Goal: Navigation & Orientation: Find specific page/section

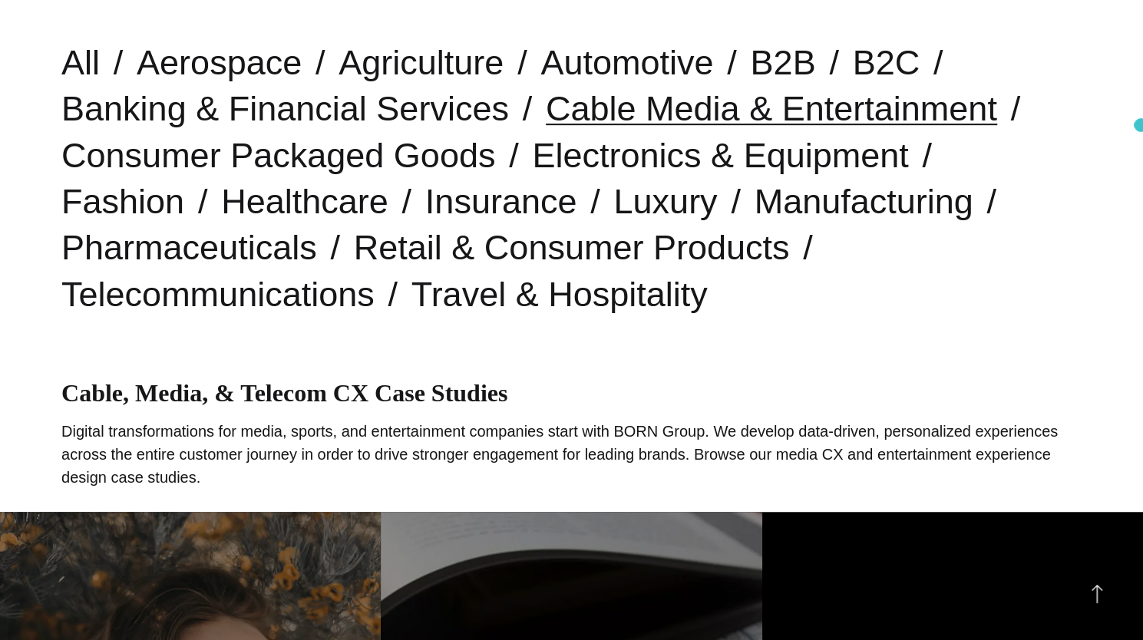
scroll to position [433, 0]
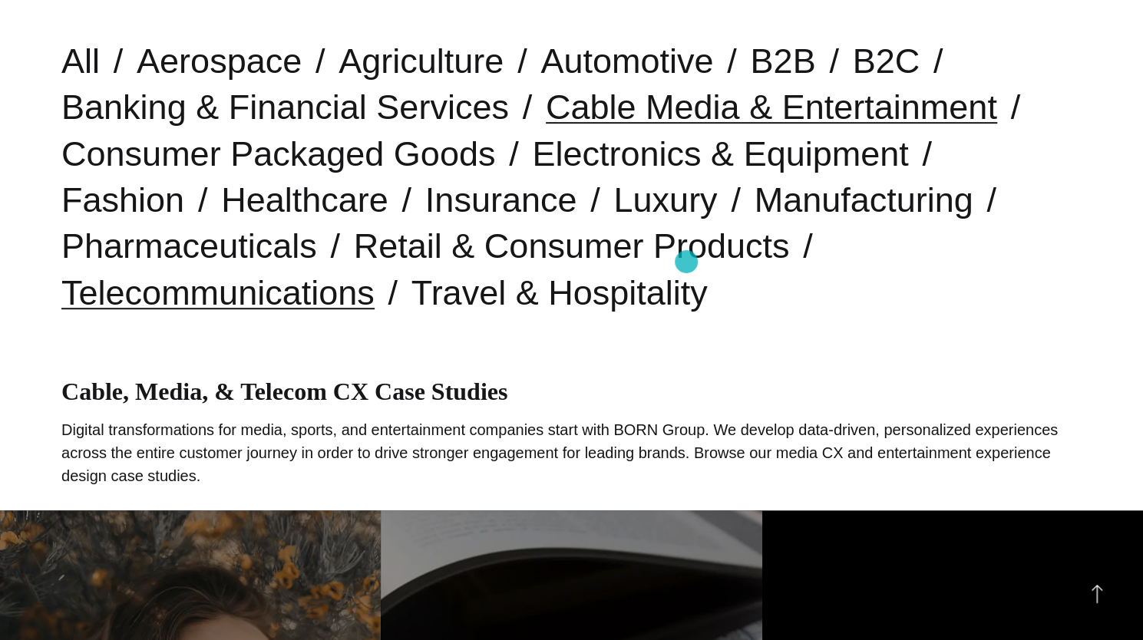
click at [375, 273] on link "Telecommunications" at bounding box center [217, 292] width 313 height 39
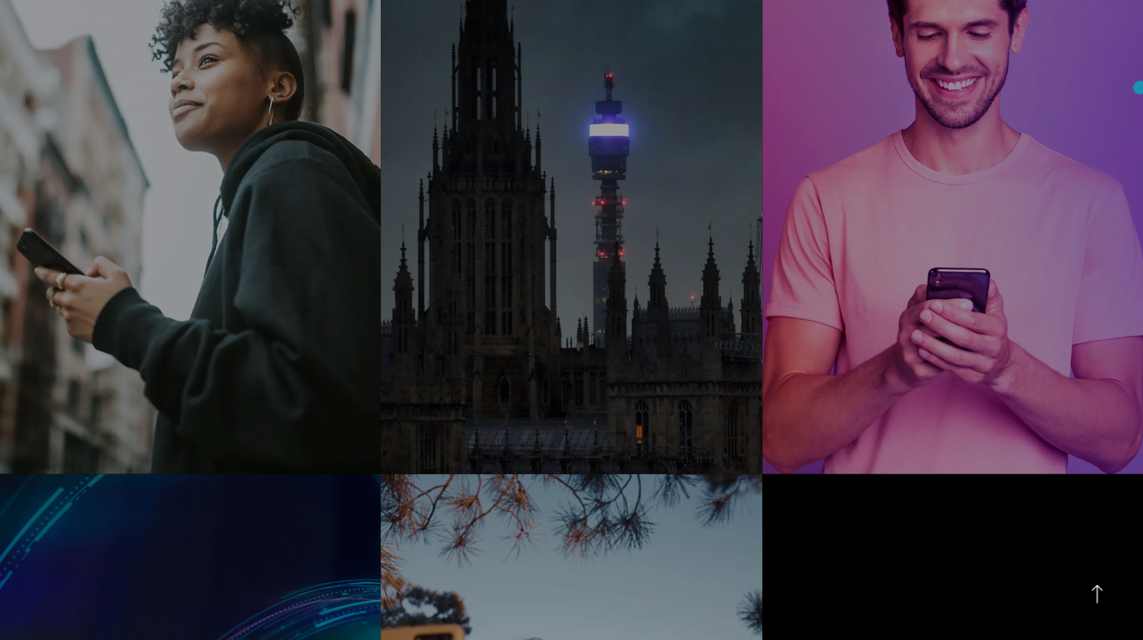
scroll to position [1665, 0]
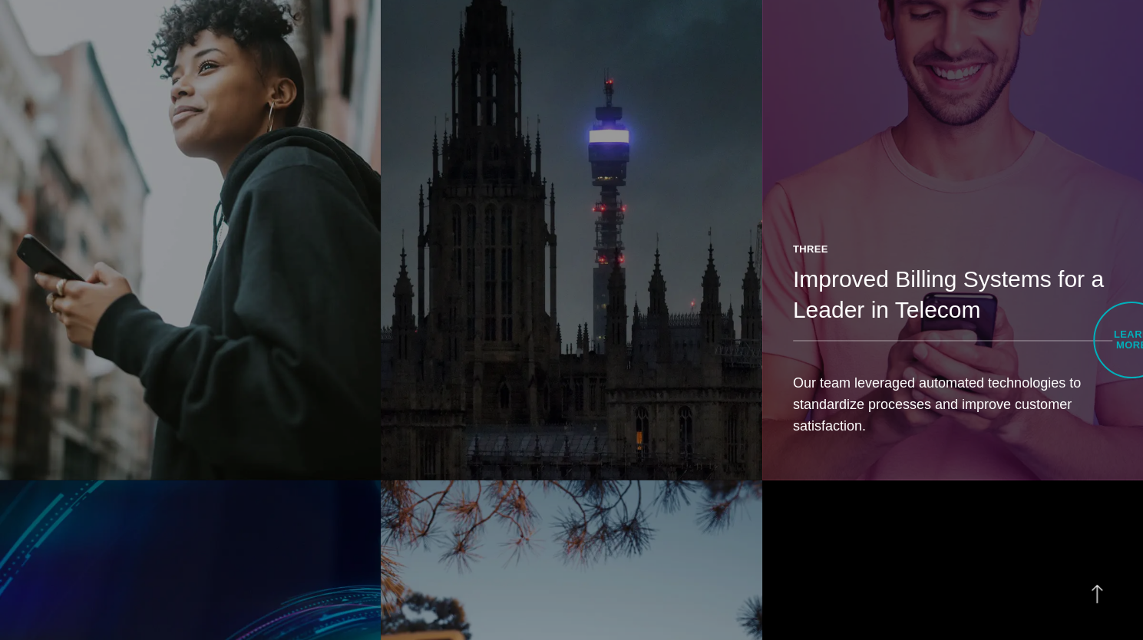
drag, startPoint x: 1135, startPoint y: 359, endPoint x: 1133, endPoint y: 341, distance: 17.8
drag, startPoint x: 1133, startPoint y: 341, endPoint x: 948, endPoint y: 189, distance: 239.5
click at [948, 189] on link "Three Improved Billing Systems for a Leader in Telecom Our team leveraged autom…" at bounding box center [952, 179] width 381 height 600
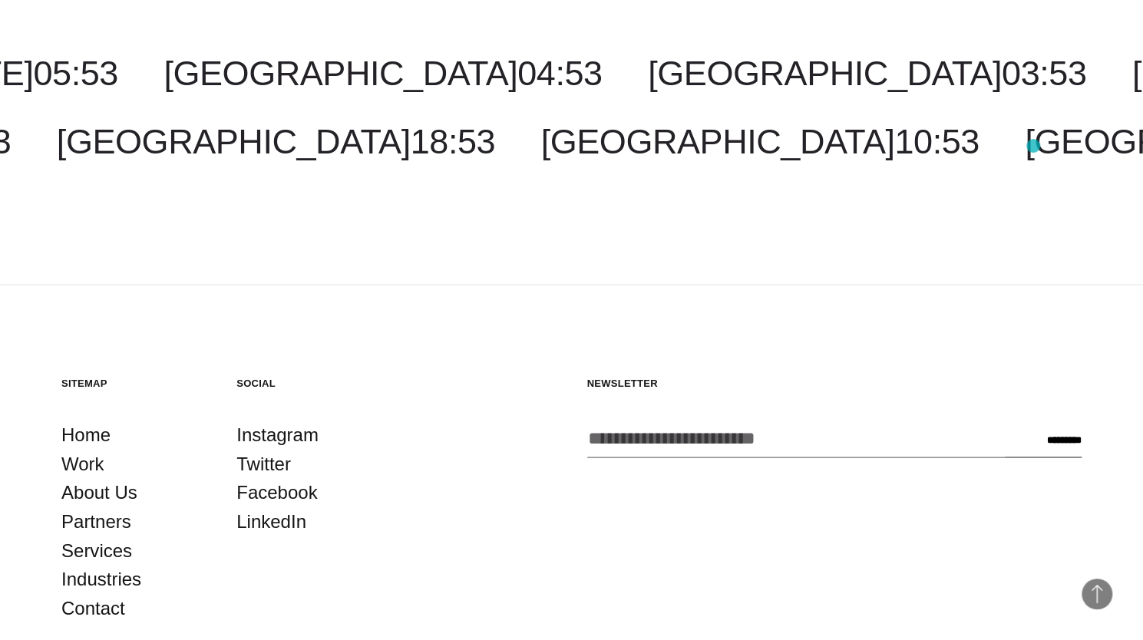
scroll to position [4675, 0]
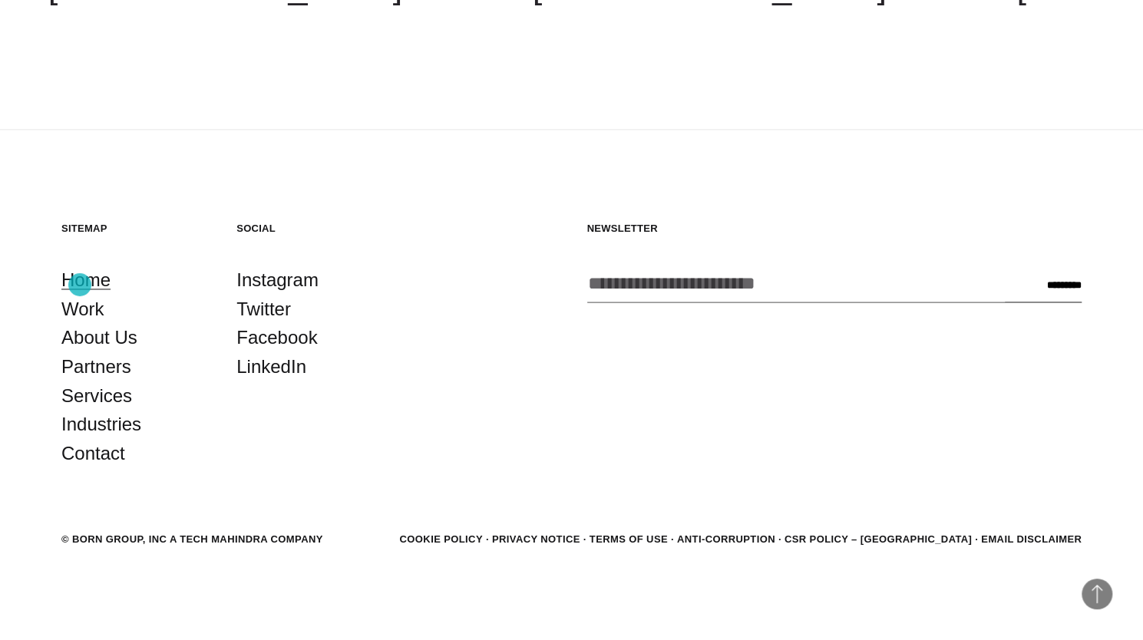
click at [80, 285] on link "Home" at bounding box center [85, 280] width 49 height 29
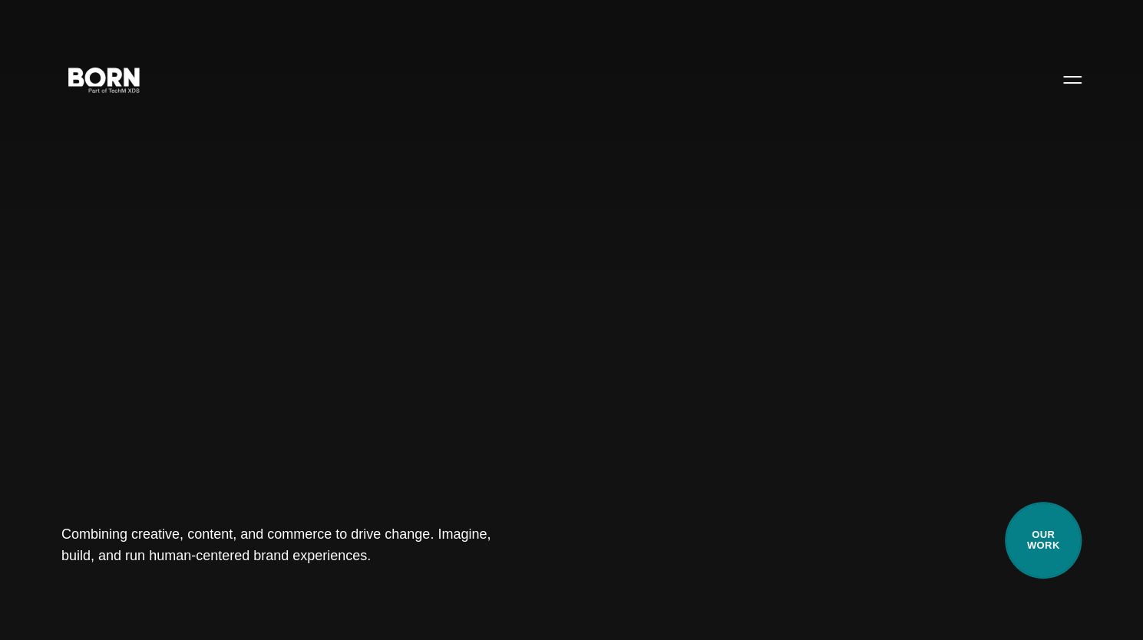
click at [1055, 539] on link "Our Work" at bounding box center [1043, 540] width 77 height 77
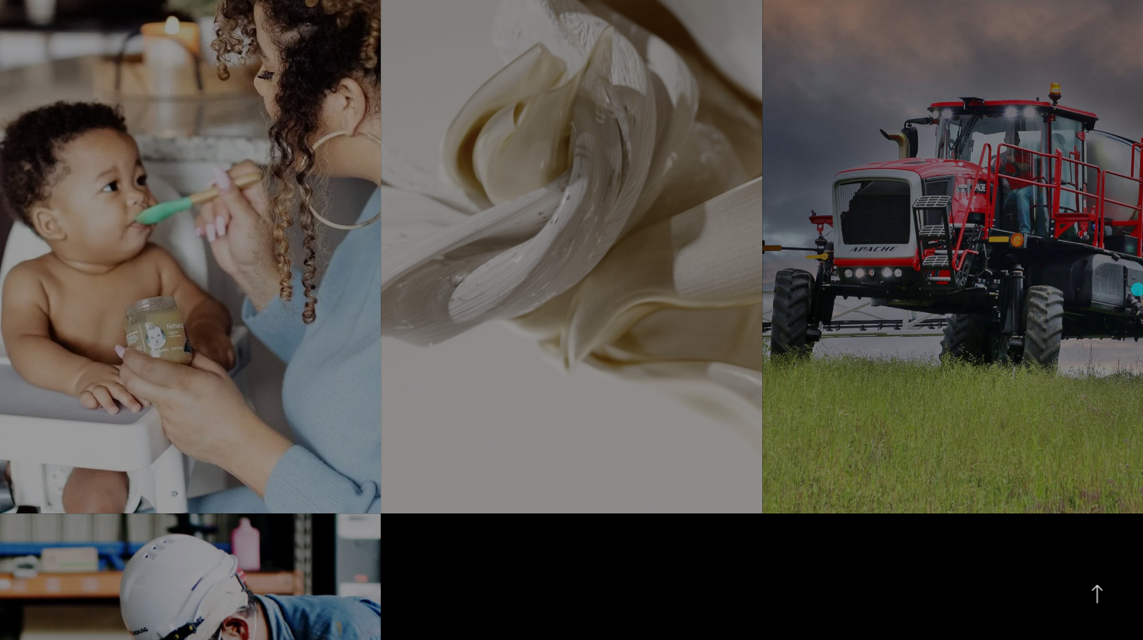
scroll to position [3408, 0]
